Goal: Task Accomplishment & Management: Use online tool/utility

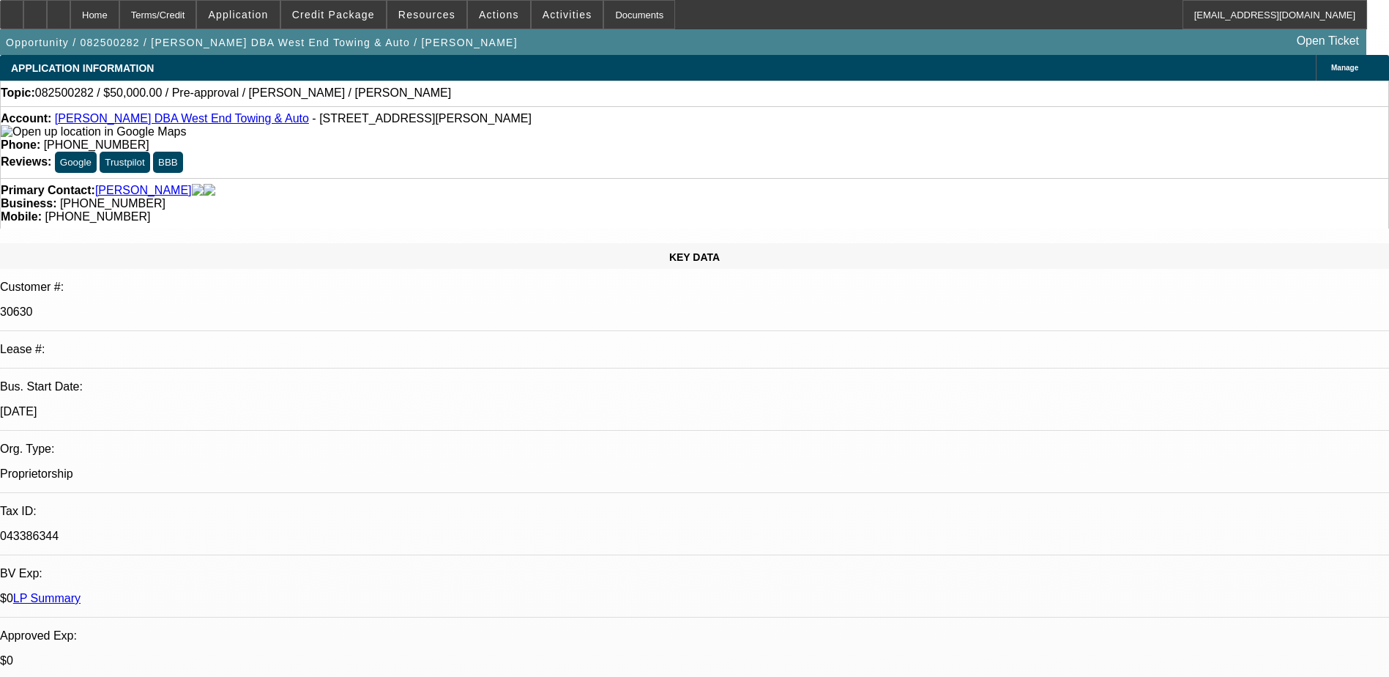
select select "0"
select select "6"
select select "0"
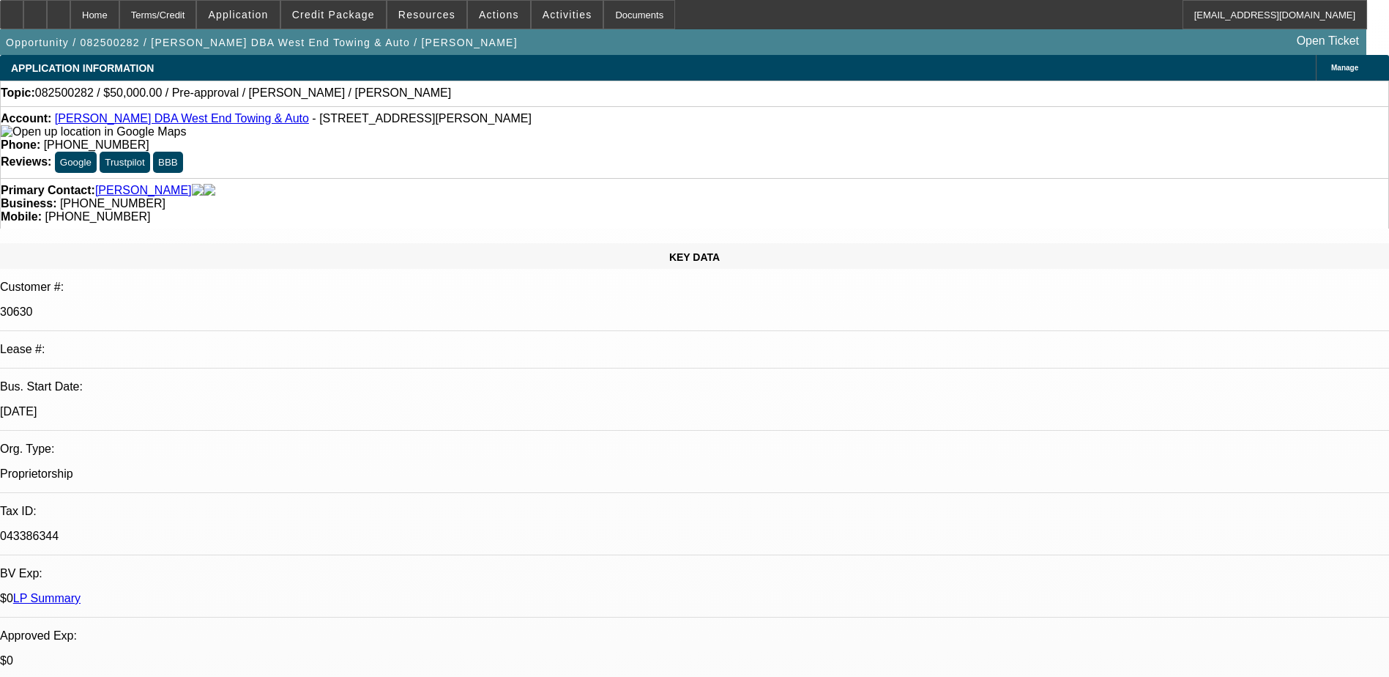
select select "2"
select select "0.1"
select select "4"
select select "0"
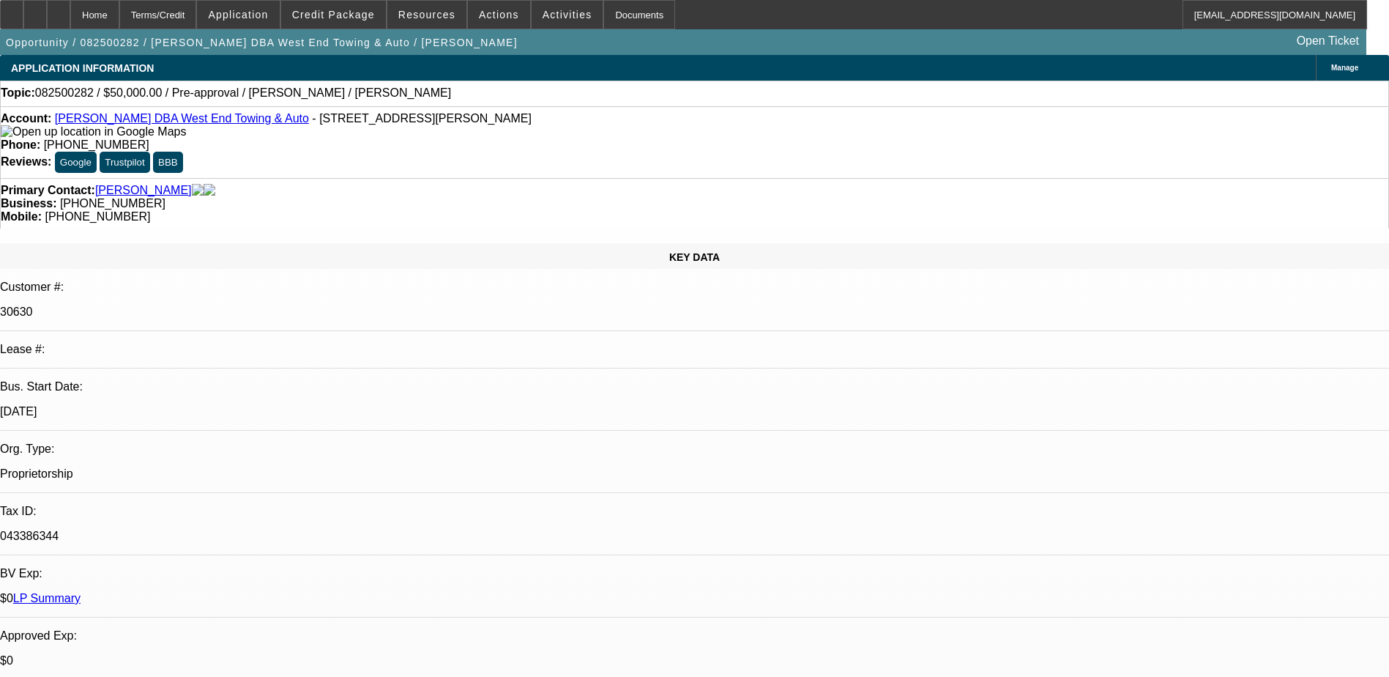
select select "2"
select select "0.1"
select select "4"
click at [207, 122] on link "Adam Simmons DBA West End Towing & Auto" at bounding box center [182, 118] width 254 height 12
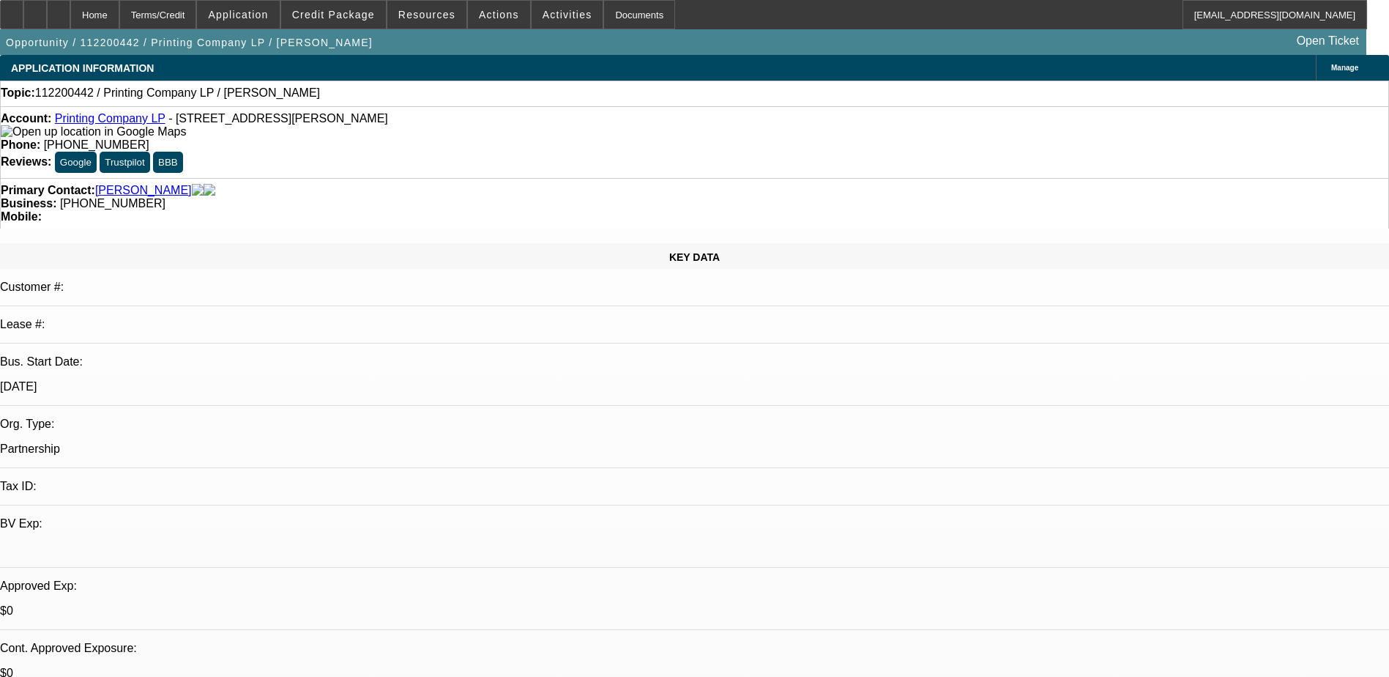
select select "0"
select select "2"
select select "0.1"
select select "4"
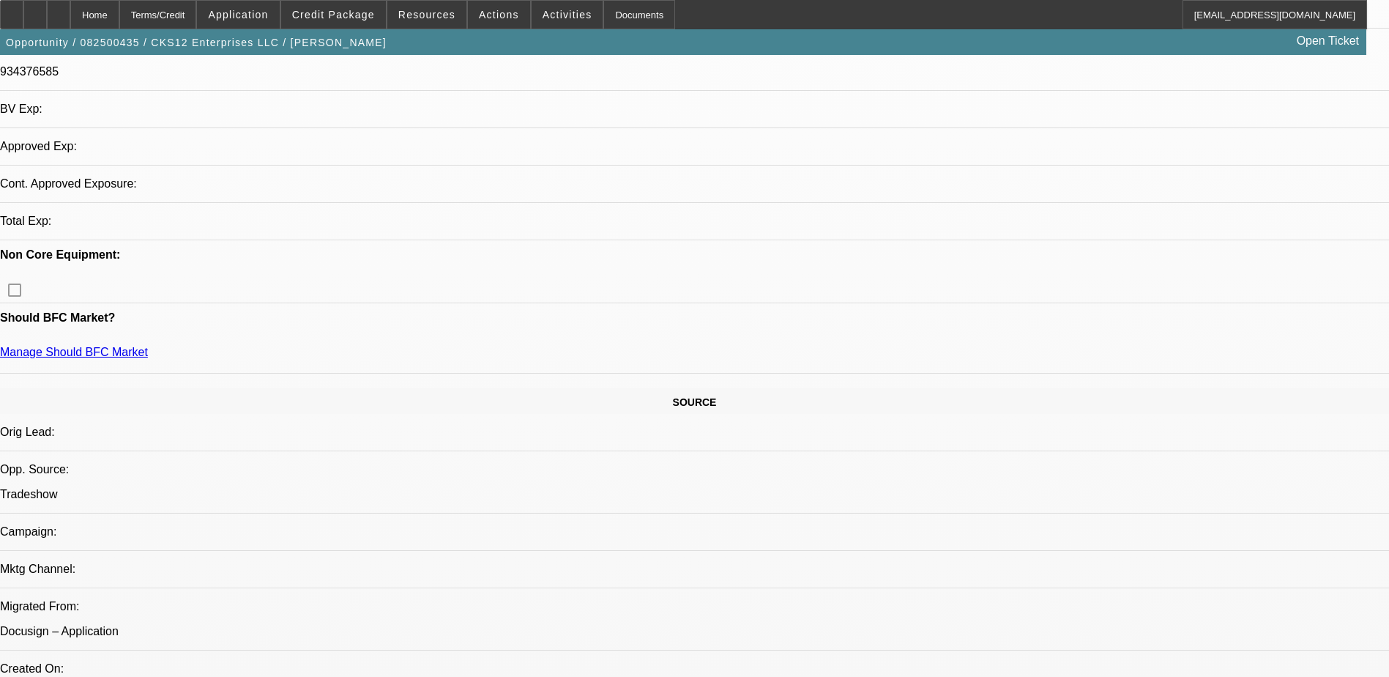
select select "0"
select select "2"
select select "0.1"
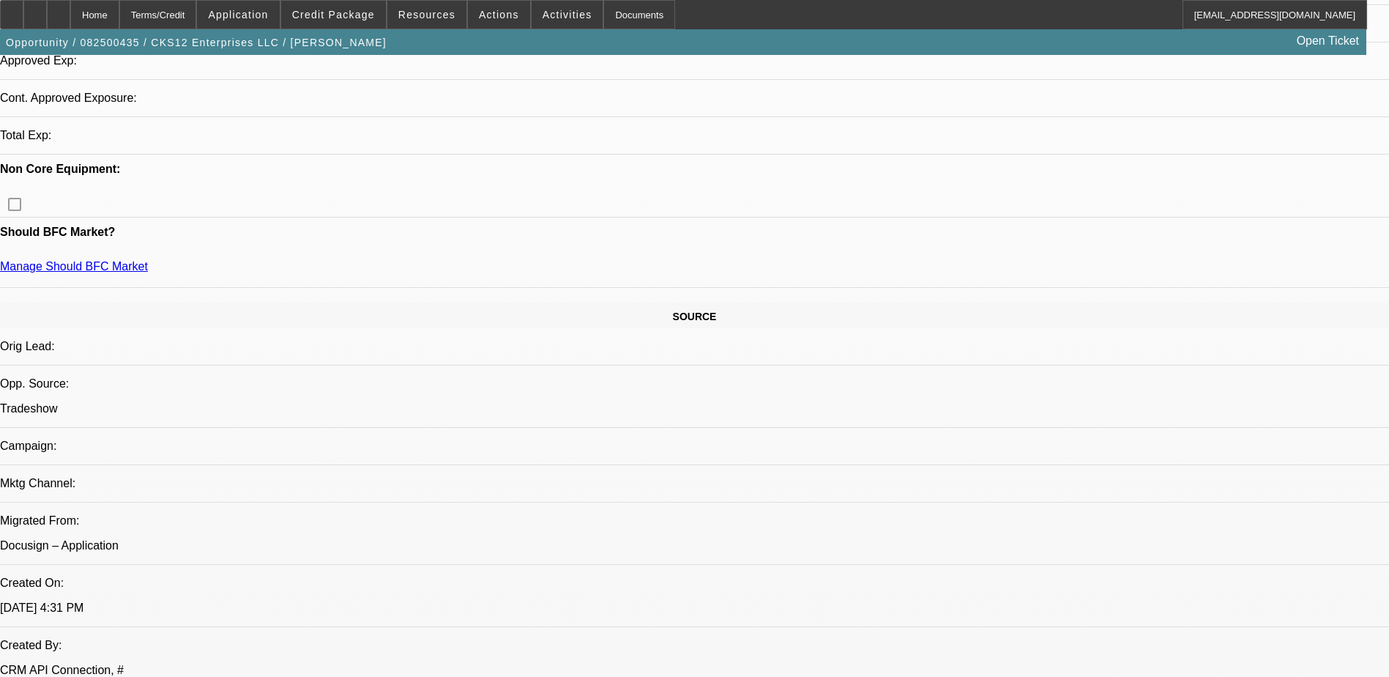
scroll to position [586, 0]
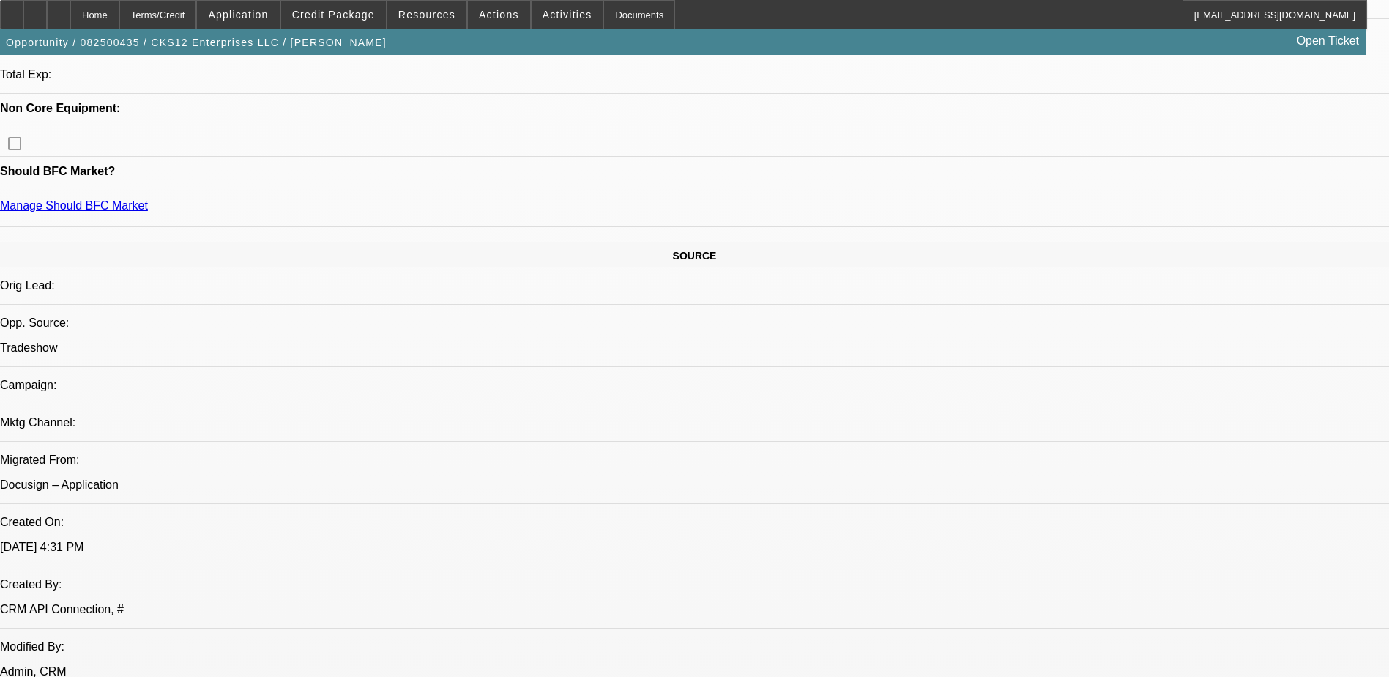
select select "1"
select select "4"
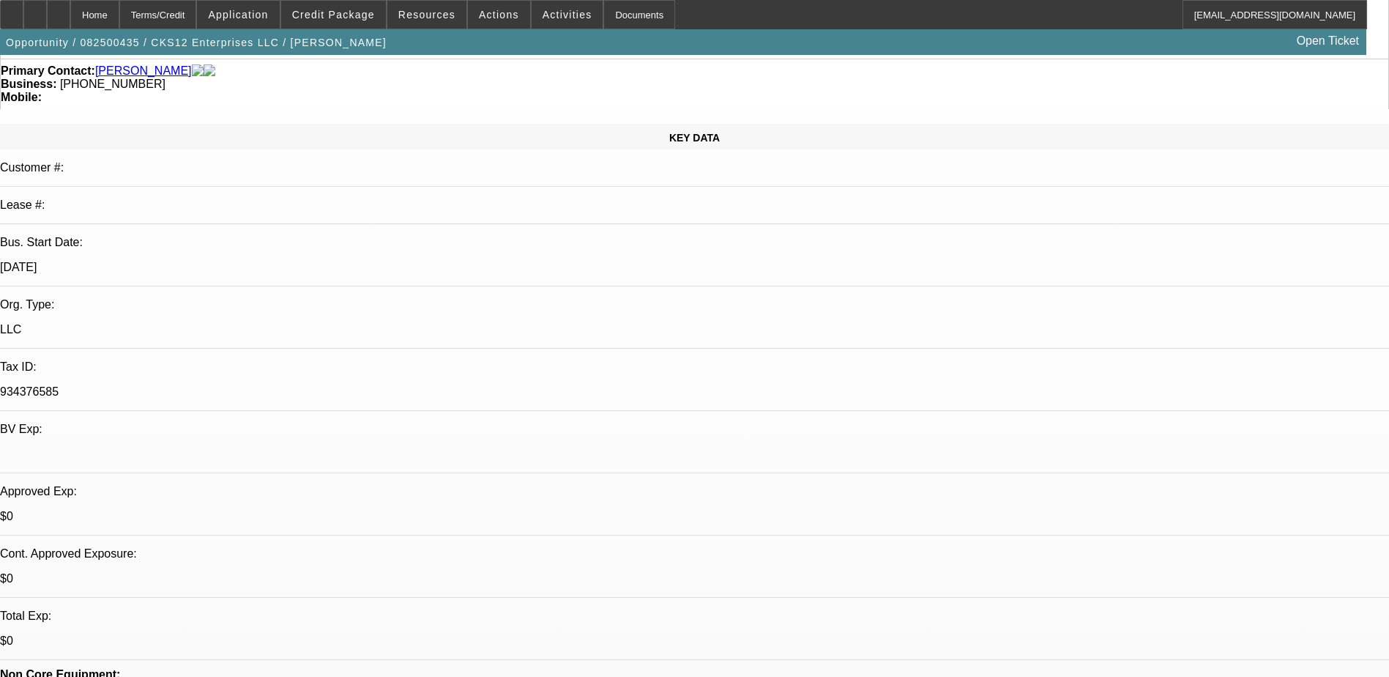
scroll to position [0, 0]
